Goal: Find contact information: Find contact information

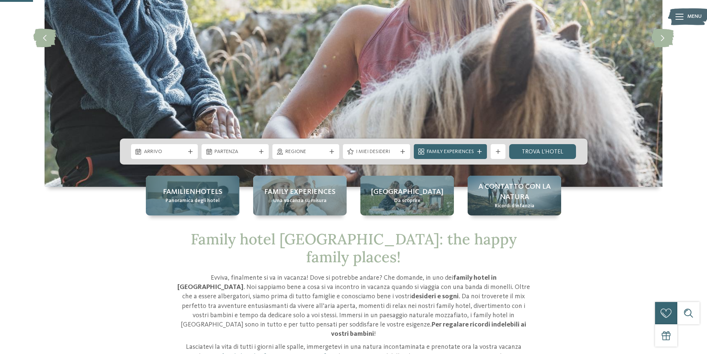
click at [204, 202] on span "Panoramica degli hotel" at bounding box center [193, 200] width 54 height 7
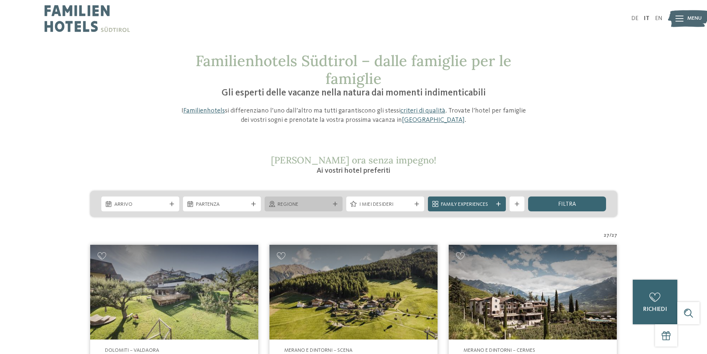
click at [298, 206] on span "Regione" at bounding box center [304, 204] width 52 height 7
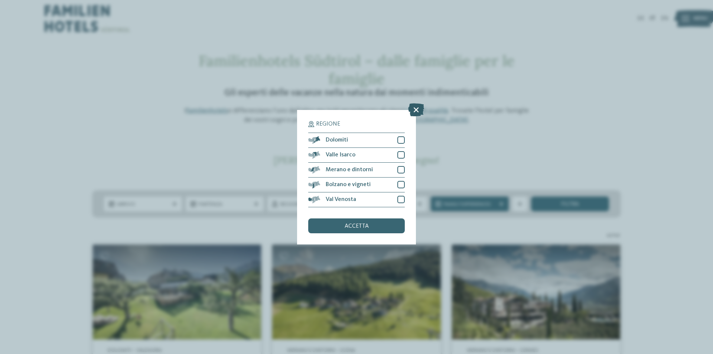
click at [422, 109] on icon at bounding box center [416, 109] width 16 height 13
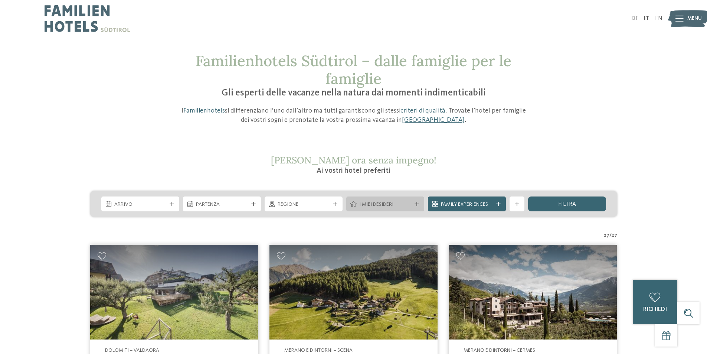
click at [389, 203] on span "I miei desideri" at bounding box center [385, 204] width 52 height 7
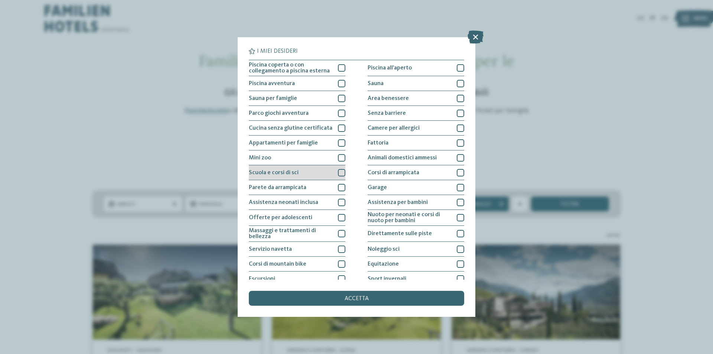
click at [340, 172] on div at bounding box center [341, 172] width 7 height 7
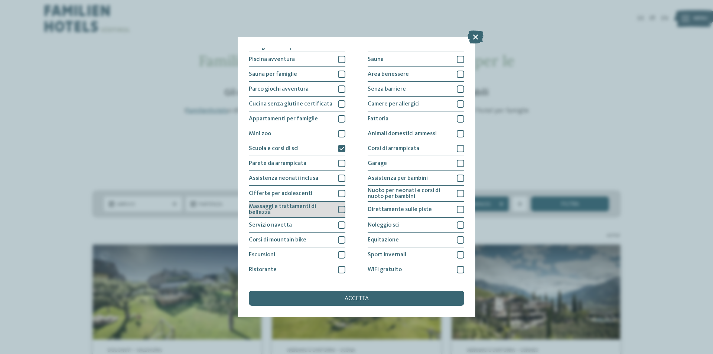
scroll to position [36, 0]
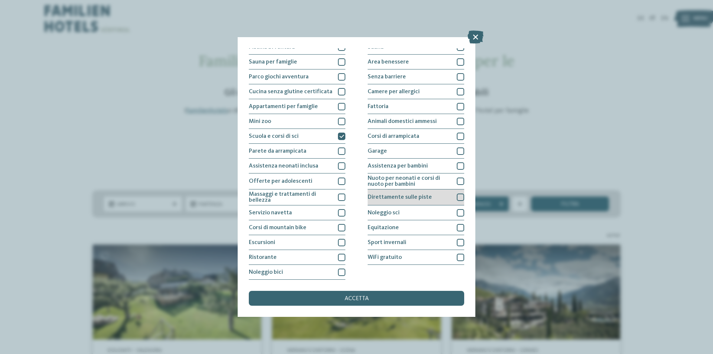
click at [456, 196] on div at bounding box center [459, 196] width 7 height 7
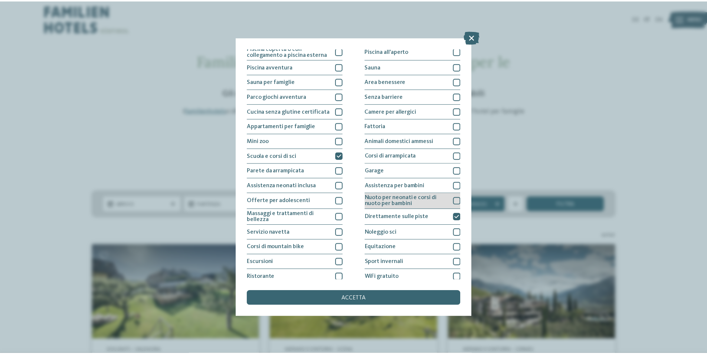
scroll to position [0, 0]
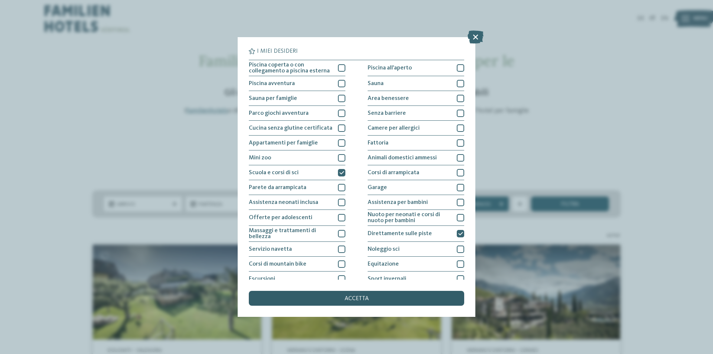
click at [385, 302] on div "accetta" at bounding box center [356, 298] width 215 height 15
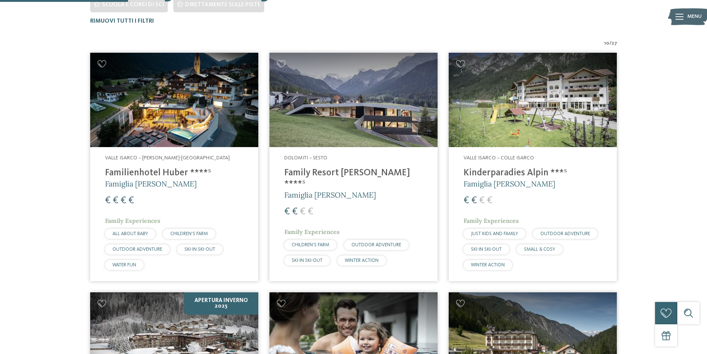
scroll to position [243, 0]
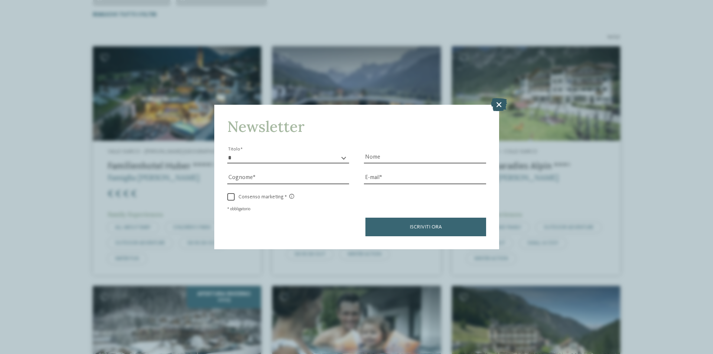
click at [497, 98] on icon at bounding box center [499, 104] width 16 height 13
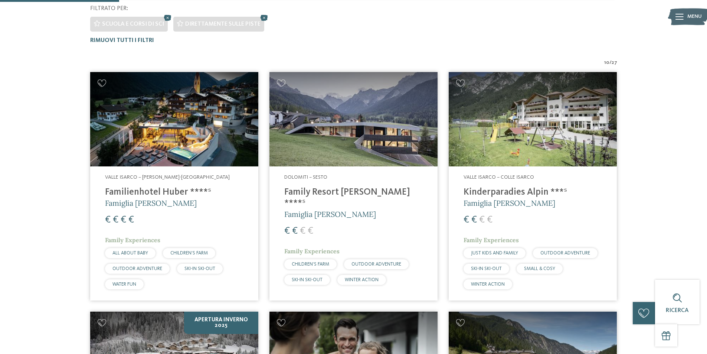
scroll to position [225, 0]
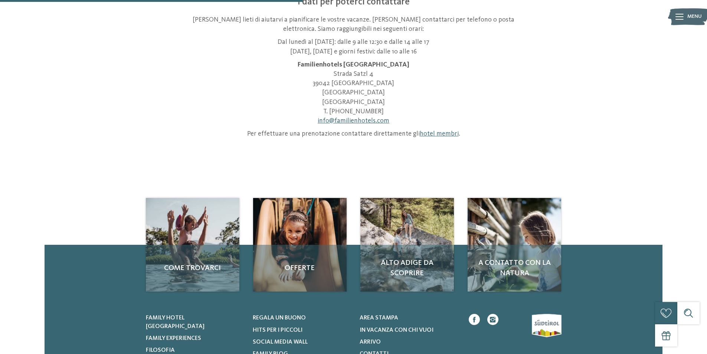
scroll to position [37, 0]
